Goal: Task Accomplishment & Management: Complete application form

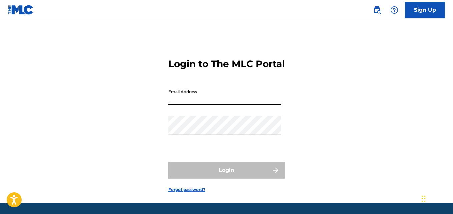
click at [229, 105] on input "Email Address" at bounding box center [224, 95] width 113 height 19
type input "[EMAIL_ADDRESS][DOMAIN_NAME]"
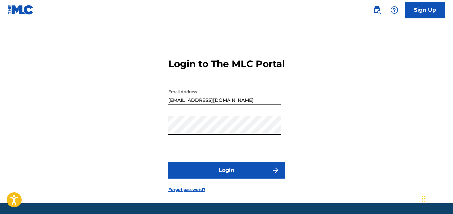
click at [229, 178] on button "Login" at bounding box center [226, 170] width 117 height 17
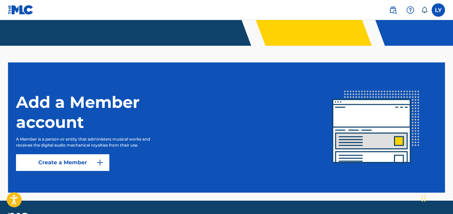
scroll to position [168, 0]
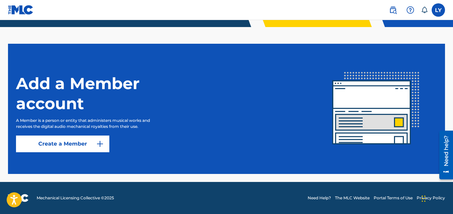
click at [437, 13] on label at bounding box center [437, 9] width 13 height 13
click at [438, 10] on input "LY [PERSON_NAME] [PERSON_NAME][EMAIL_ADDRESS][DOMAIN_NAME] Notification Prefere…" at bounding box center [438, 10] width 0 height 0
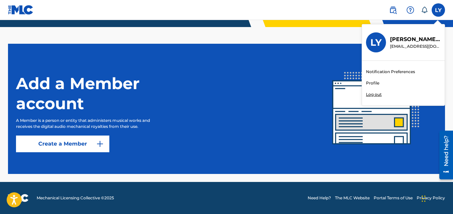
click at [372, 84] on link "Profile" at bounding box center [372, 83] width 13 height 6
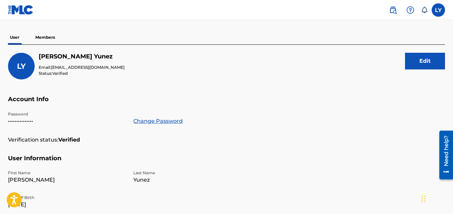
scroll to position [43, 0]
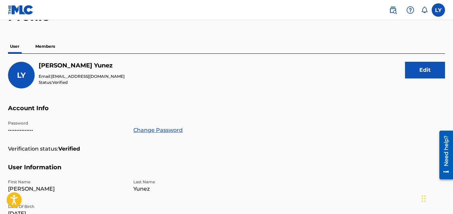
click at [22, 8] on img at bounding box center [21, 10] width 26 height 10
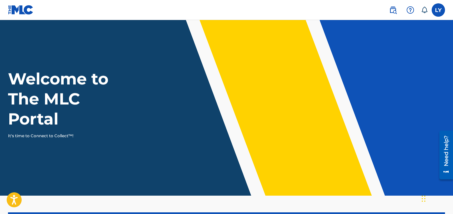
scroll to position [168, 0]
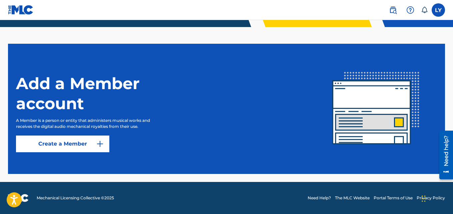
click at [87, 143] on link "Create a Member" at bounding box center [62, 143] width 93 height 17
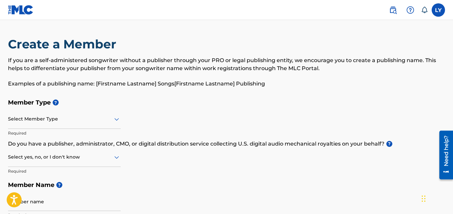
click at [100, 123] on div "Select Member Type" at bounding box center [64, 119] width 113 height 19
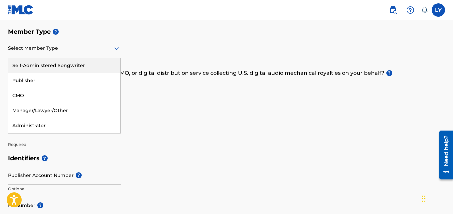
scroll to position [73, 0]
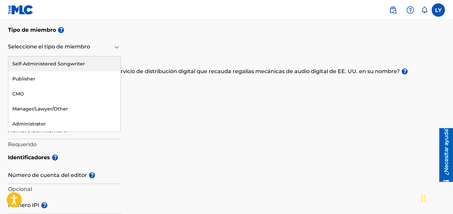
click at [88, 49] on div at bounding box center [64, 47] width 113 height 8
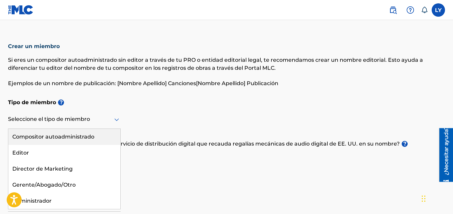
scroll to position [0, 0]
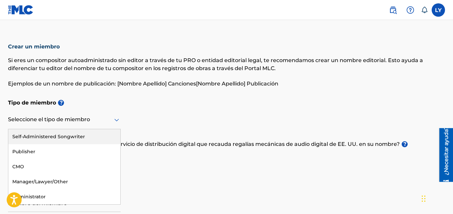
click at [103, 118] on div at bounding box center [64, 119] width 113 height 8
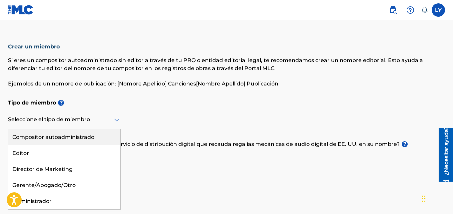
click at [103, 118] on div at bounding box center [64, 119] width 113 height 8
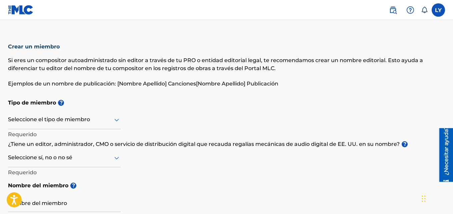
click at [190, 75] on div "Si eres un compositor autoadministrado sin editor a través de tu PRO o entidad …" at bounding box center [226, 71] width 437 height 31
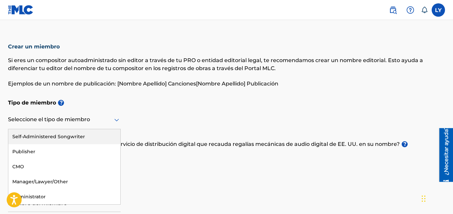
click at [116, 124] on div "Seleccione el tipo de miembro" at bounding box center [64, 119] width 113 height 19
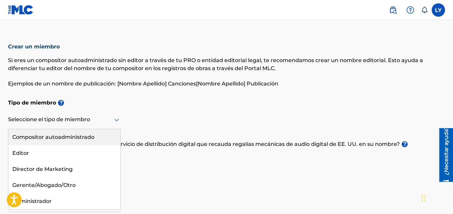
click at [116, 123] on icon at bounding box center [117, 120] width 8 height 8
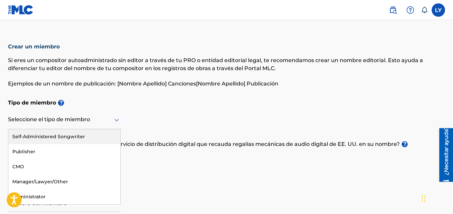
click at [82, 120] on div at bounding box center [64, 119] width 113 height 8
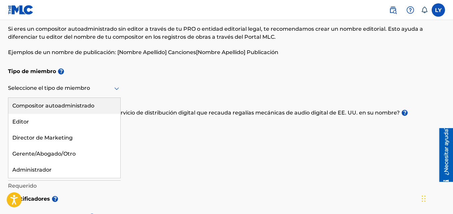
scroll to position [36, 0]
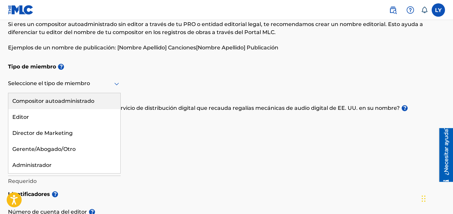
click at [82, 97] on div "Compositor autoadministrado" at bounding box center [64, 101] width 112 height 16
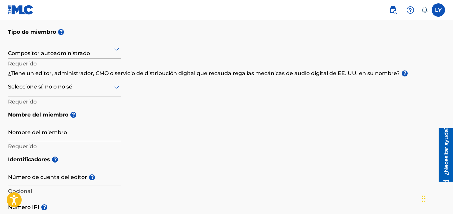
scroll to position [71, 0]
click at [75, 88] on div at bounding box center [64, 86] width 113 height 8
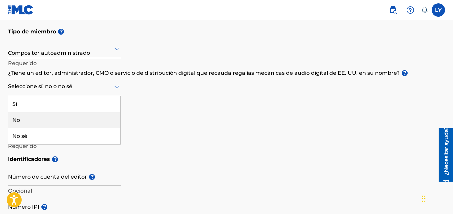
click at [48, 121] on div "No" at bounding box center [64, 120] width 112 height 16
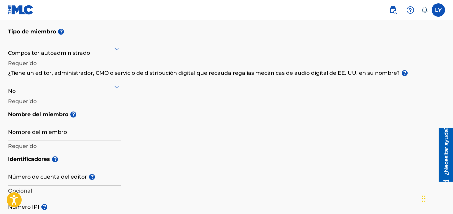
click at [95, 137] on input "Nombre del miembro" at bounding box center [64, 131] width 113 height 19
type input "L"
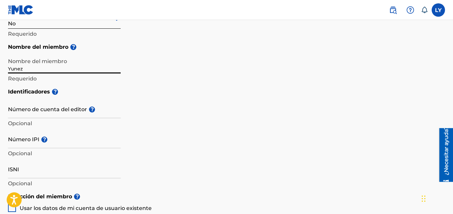
scroll to position [148, 0]
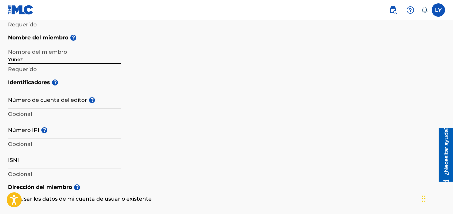
type input "Yunez"
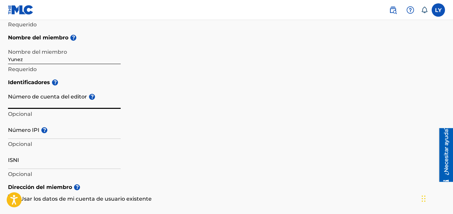
click at [82, 104] on input "Número de cuenta del editor ?" at bounding box center [64, 99] width 113 height 19
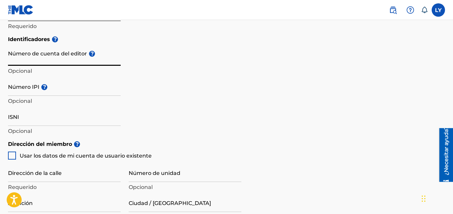
scroll to position [193, 0]
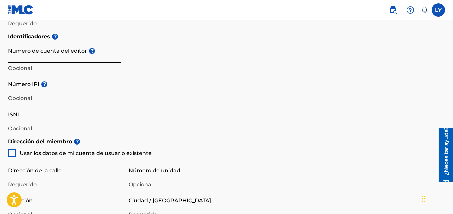
click at [24, 117] on input "ISNI" at bounding box center [64, 113] width 113 height 19
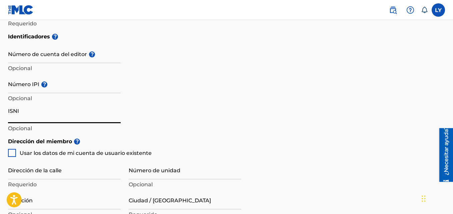
paste input "0000000528095870"
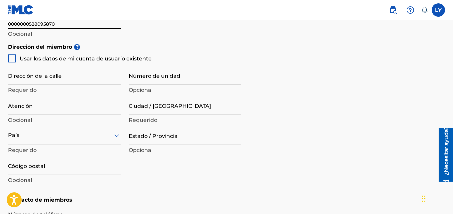
scroll to position [291, 0]
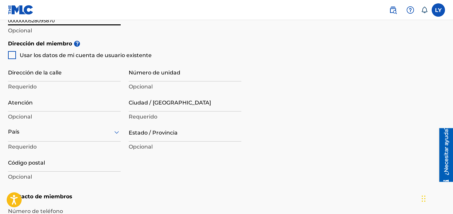
type input "0000000528095870"
click at [11, 57] on div at bounding box center [12, 55] width 8 height 8
type input "[GEOGRAPHIC_DATA][STREET_ADDRESS][DATE][PERSON_NAME]"
type input "[GEOGRAPHIC_DATA]"
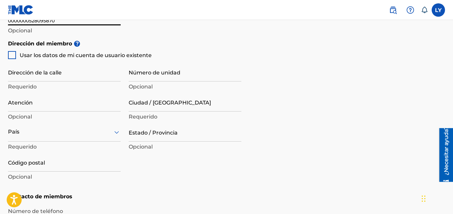
type input "1020"
type input "416"
type input "5264913"
type input "[EMAIL_ADDRESS][DOMAIN_NAME]"
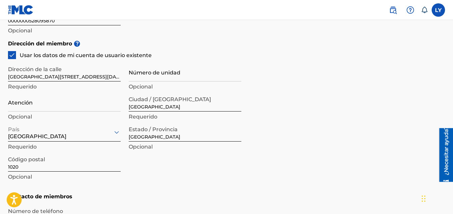
click at [55, 107] on input "Atención" at bounding box center [64, 101] width 113 height 19
type input "[PERSON_NAME]"
type input "[GEOGRAPHIC_DATA]"
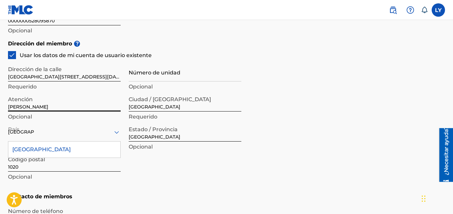
click at [67, 130] on div "[GEOGRAPHIC_DATA]" at bounding box center [64, 132] width 113 height 8
click at [47, 148] on div "[GEOGRAPHIC_DATA]" at bounding box center [64, 149] width 112 height 16
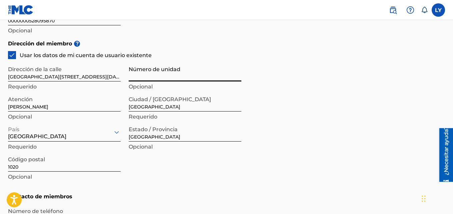
click at [160, 79] on input "Número de unidad" at bounding box center [185, 71] width 113 height 19
type input "casa No13"
click at [118, 76] on div "Dirección de la calle 1a [STREET_ADDRESS][DATE][PERSON_NAME] Número de unidad c…" at bounding box center [124, 122] width 233 height 127
click at [120, 76] on input "[GEOGRAPHIC_DATA][STREET_ADDRESS][DATE][PERSON_NAME]" at bounding box center [64, 71] width 113 height 19
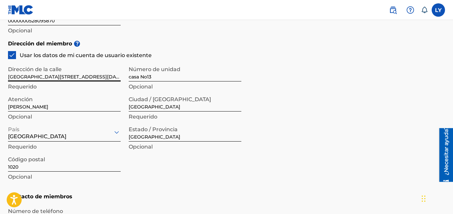
drag, startPoint x: 120, startPoint y: 76, endPoint x: 98, endPoint y: 77, distance: 22.3
click at [98, 77] on input "[GEOGRAPHIC_DATA][STREET_ADDRESS][DATE][PERSON_NAME]" at bounding box center [64, 71] width 113 height 19
type input "[STREET_ADDRESS][GEOGRAPHIC_DATA][DATE][PERSON_NAME]"
click at [205, 76] on input "casa No13" at bounding box center [185, 71] width 113 height 19
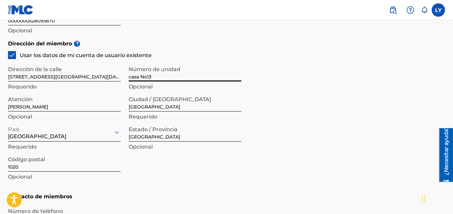
click at [277, 136] on div "Dirección del miembro ? Usar los datos de mi cuenta de usuario existente Direcc…" at bounding box center [226, 112] width 437 height 153
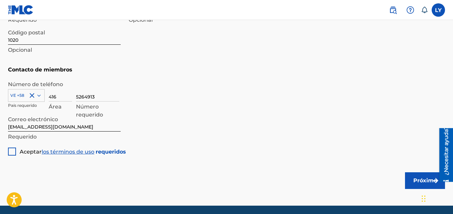
scroll to position [419, 0]
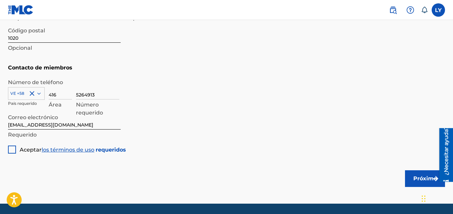
click at [12, 149] on div at bounding box center [12, 149] width 8 height 8
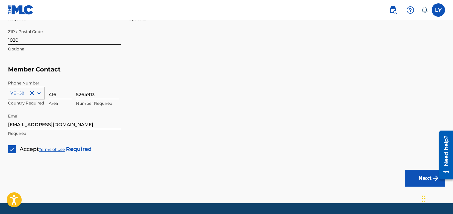
scroll to position [437, 0]
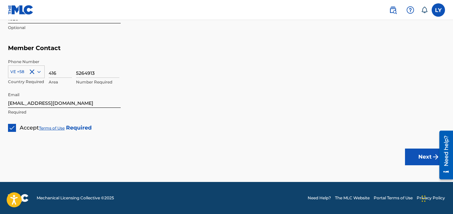
click at [422, 164] on button "Next" at bounding box center [425, 156] width 40 height 17
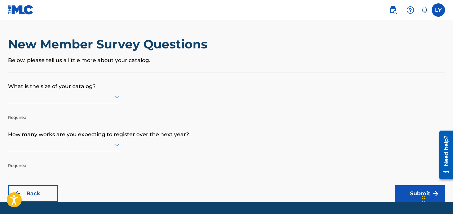
click at [102, 94] on div at bounding box center [64, 96] width 113 height 8
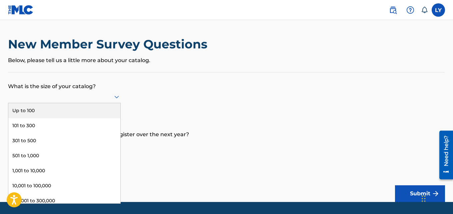
click at [84, 107] on div "Up to 100" at bounding box center [64, 110] width 112 height 15
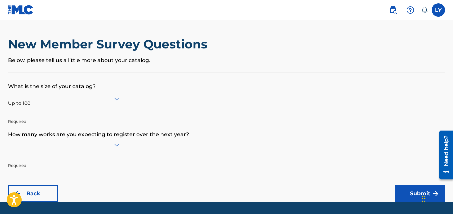
click at [72, 150] on div at bounding box center [64, 144] width 113 height 13
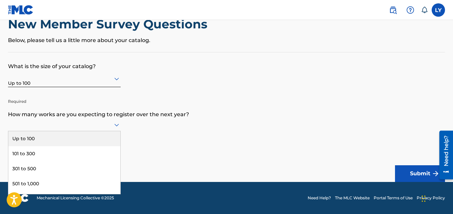
click at [69, 142] on div "Up to 100" at bounding box center [64, 138] width 112 height 15
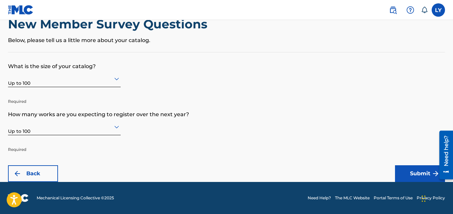
click at [411, 179] on button "Submit" at bounding box center [420, 173] width 50 height 17
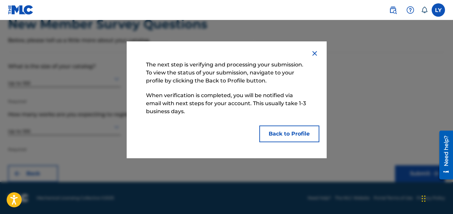
click at [282, 133] on button "Back to Profile" at bounding box center [289, 133] width 60 height 17
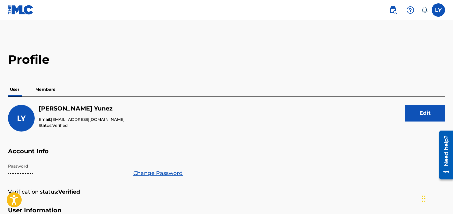
click at [437, 7] on label at bounding box center [437, 9] width 13 height 13
click at [438, 10] on input "LY [PERSON_NAME] [PERSON_NAME][EMAIL_ADDRESS][DOMAIN_NAME] Notification Prefere…" at bounding box center [438, 10] width 0 height 0
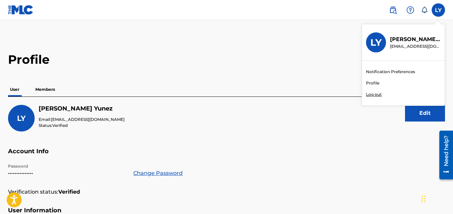
click at [376, 92] on p "Log out" at bounding box center [374, 94] width 16 height 6
click at [438, 10] on input "LY [PERSON_NAME] [PERSON_NAME][EMAIL_ADDRESS][DOMAIN_NAME] Notification Prefere…" at bounding box center [438, 10] width 0 height 0
